Goal: Information Seeking & Learning: Learn about a topic

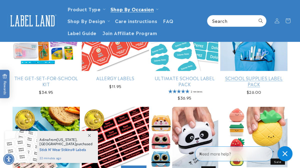
scroll to position [106, 0]
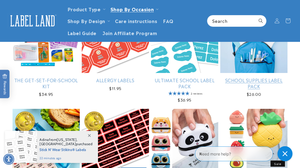
click at [248, 77] on link "School Supplies Label Pack" at bounding box center [253, 83] width 67 height 12
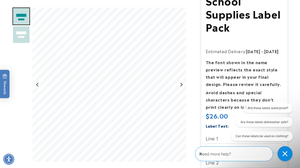
click at [250, 70] on strong "The font shown in the name preview reflects the exact style that will appear in…" at bounding box center [243, 73] width 75 height 28
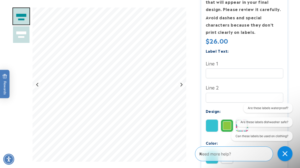
scroll to position [157, 0]
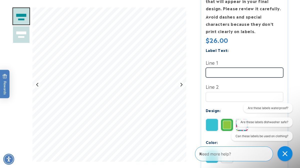
click at [243, 73] on input "Line 1" at bounding box center [245, 73] width 78 height 10
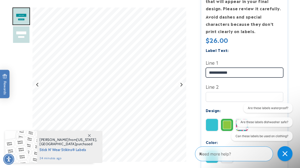
type input "**********"
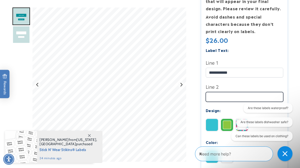
click at [228, 95] on input "Line 2" at bounding box center [245, 97] width 78 height 10
type input "******"
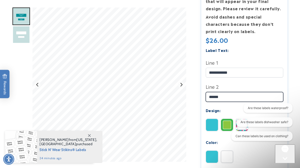
drag, startPoint x: 235, startPoint y: 96, endPoint x: 193, endPoint y: 95, distance: 41.5
click at [193, 95] on div "School Supplies Label Pack School Supplies Label Pack Estimated Delivery: Aug 2…" at bounding box center [239, 95] width 96 height 363
click at [234, 81] on div "**********" at bounding box center [245, 109] width 78 height 124
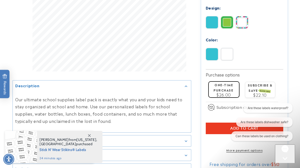
scroll to position [264, 0]
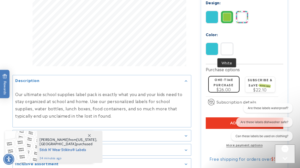
click at [224, 53] on img at bounding box center [227, 49] width 12 height 12
click at [208, 48] on img at bounding box center [212, 49] width 12 height 12
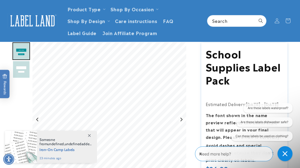
scroll to position [0, 0]
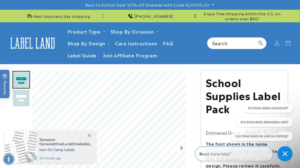
click at [39, 38] on img at bounding box center [33, 43] width 50 height 16
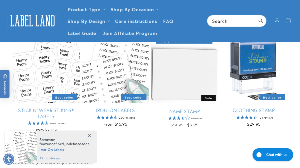
scroll to position [139, 0]
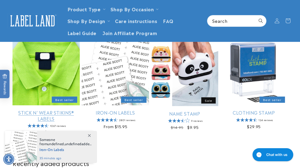
click at [61, 109] on link "Stick N' Wear Stikins® Labels" at bounding box center [46, 115] width 67 height 12
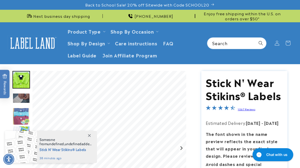
click at [242, 108] on link "1067 Reviews" at bounding box center [247, 109] width 18 height 4
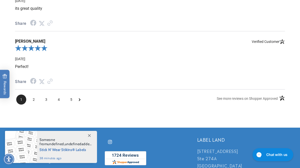
scroll to position [705, 0]
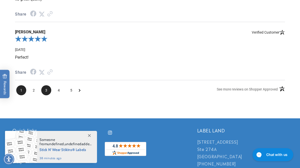
click at [45, 95] on span "3" at bounding box center [46, 90] width 10 height 10
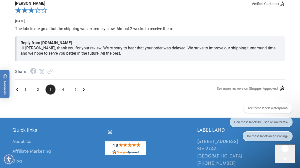
scroll to position [734, 0]
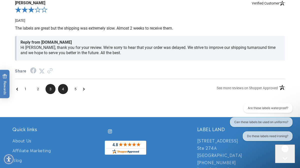
click at [62, 94] on span "4" at bounding box center [63, 89] width 10 height 10
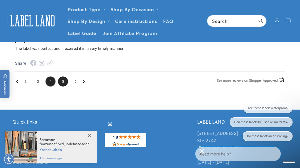
click at [64, 84] on span "5" at bounding box center [63, 81] width 10 height 10
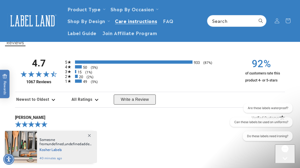
scroll to position [446, 0]
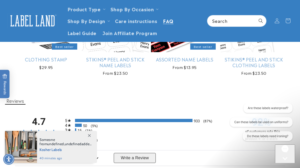
click at [164, 21] on span "FAQ" at bounding box center [168, 21] width 11 height 6
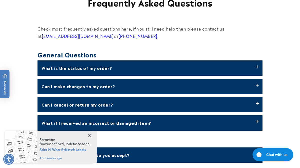
scroll to position [94, 0]
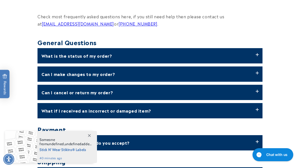
click at [149, 53] on label "What is the status of my order?" at bounding box center [150, 55] width 225 height 15
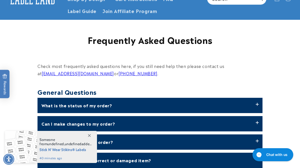
scroll to position [0, 0]
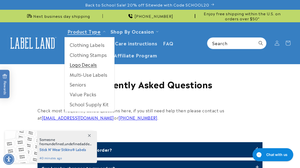
click at [91, 63] on link "Logo Decals" at bounding box center [90, 65] width 50 height 10
